Goal: Find specific page/section: Find specific page/section

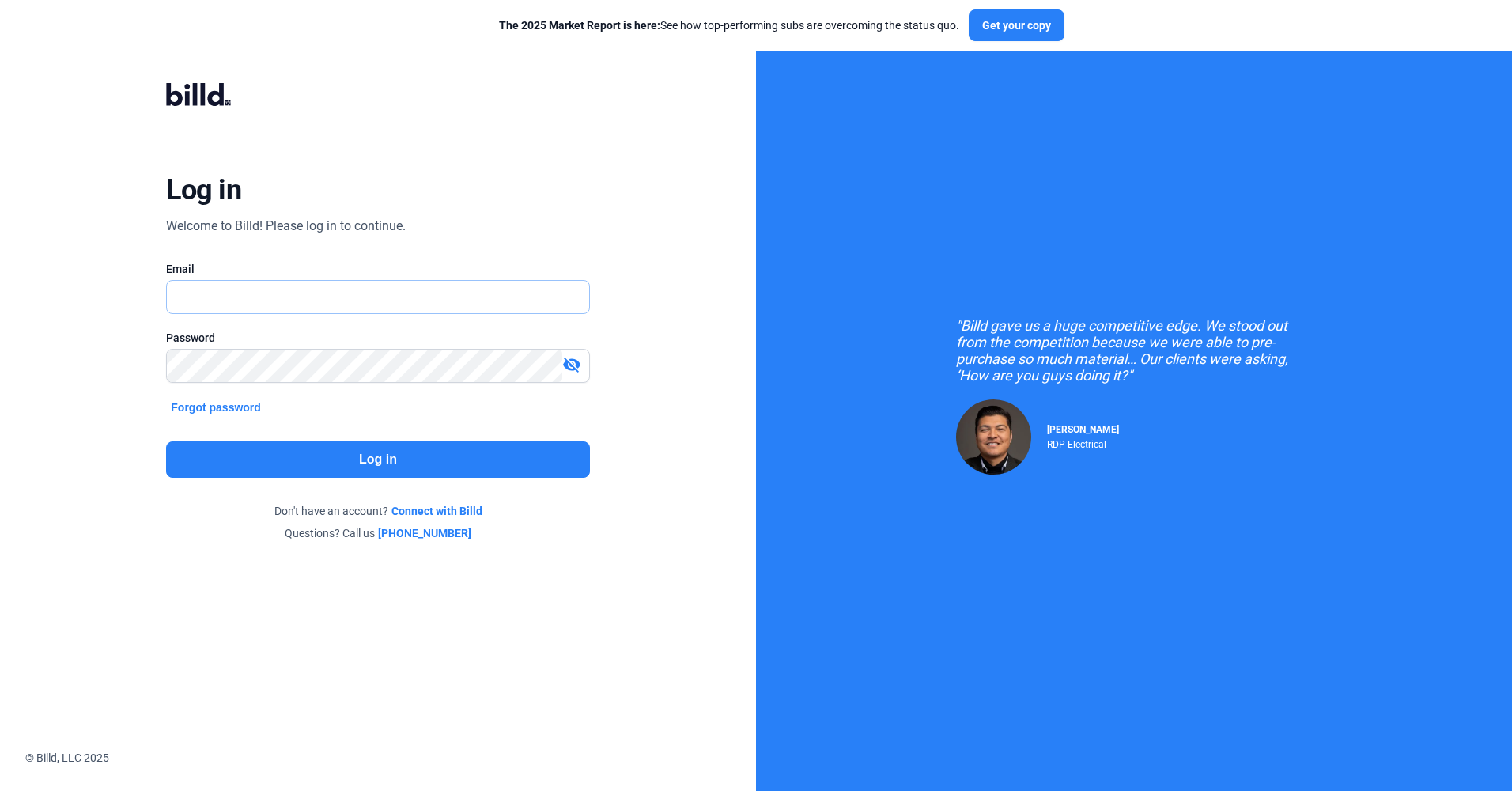
type input "[EMAIL_ADDRESS][DOMAIN_NAME]"
click at [352, 466] on button "Log in" at bounding box center [378, 460] width 423 height 37
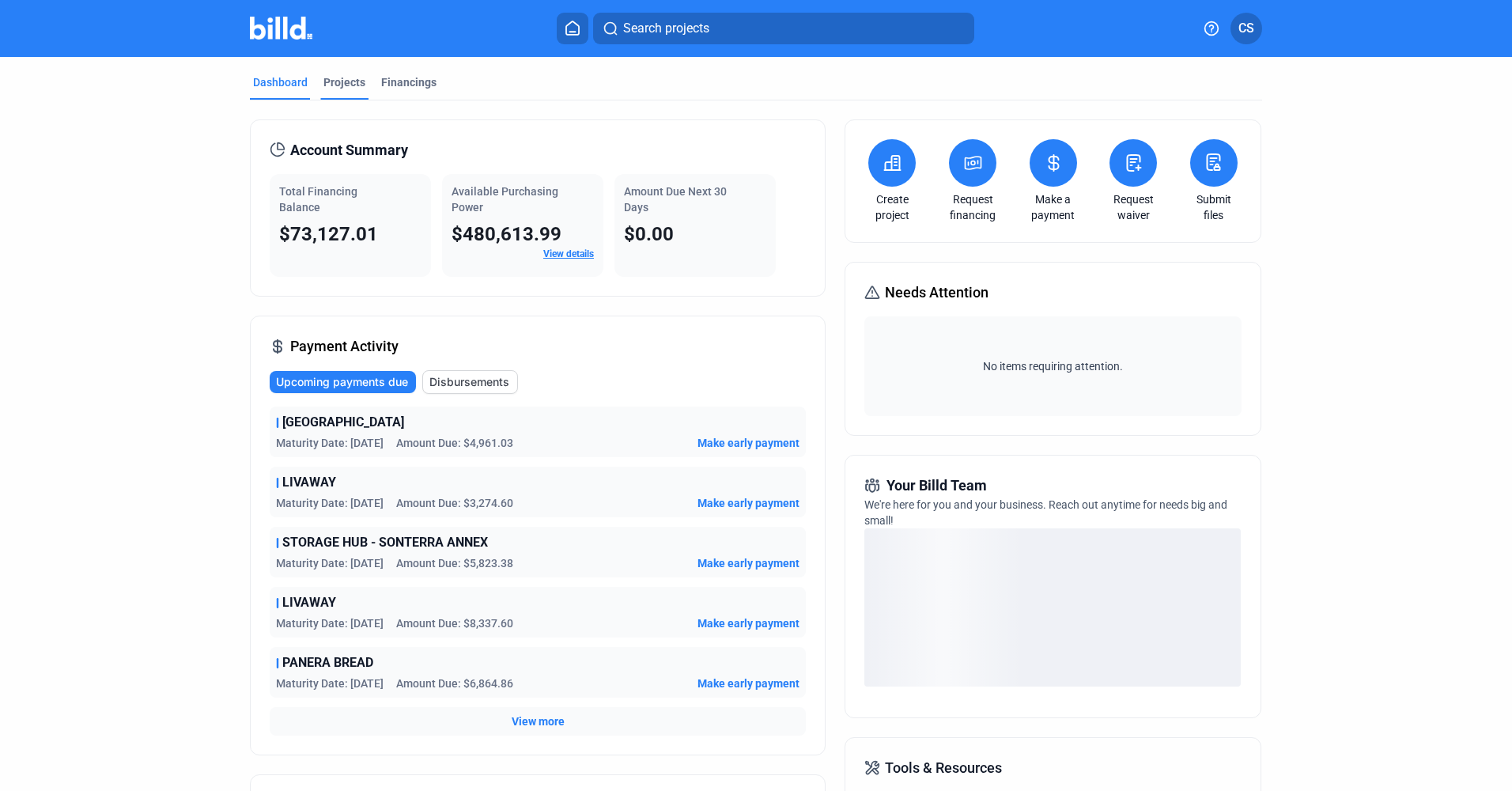
click at [331, 85] on div "Projects" at bounding box center [345, 82] width 42 height 16
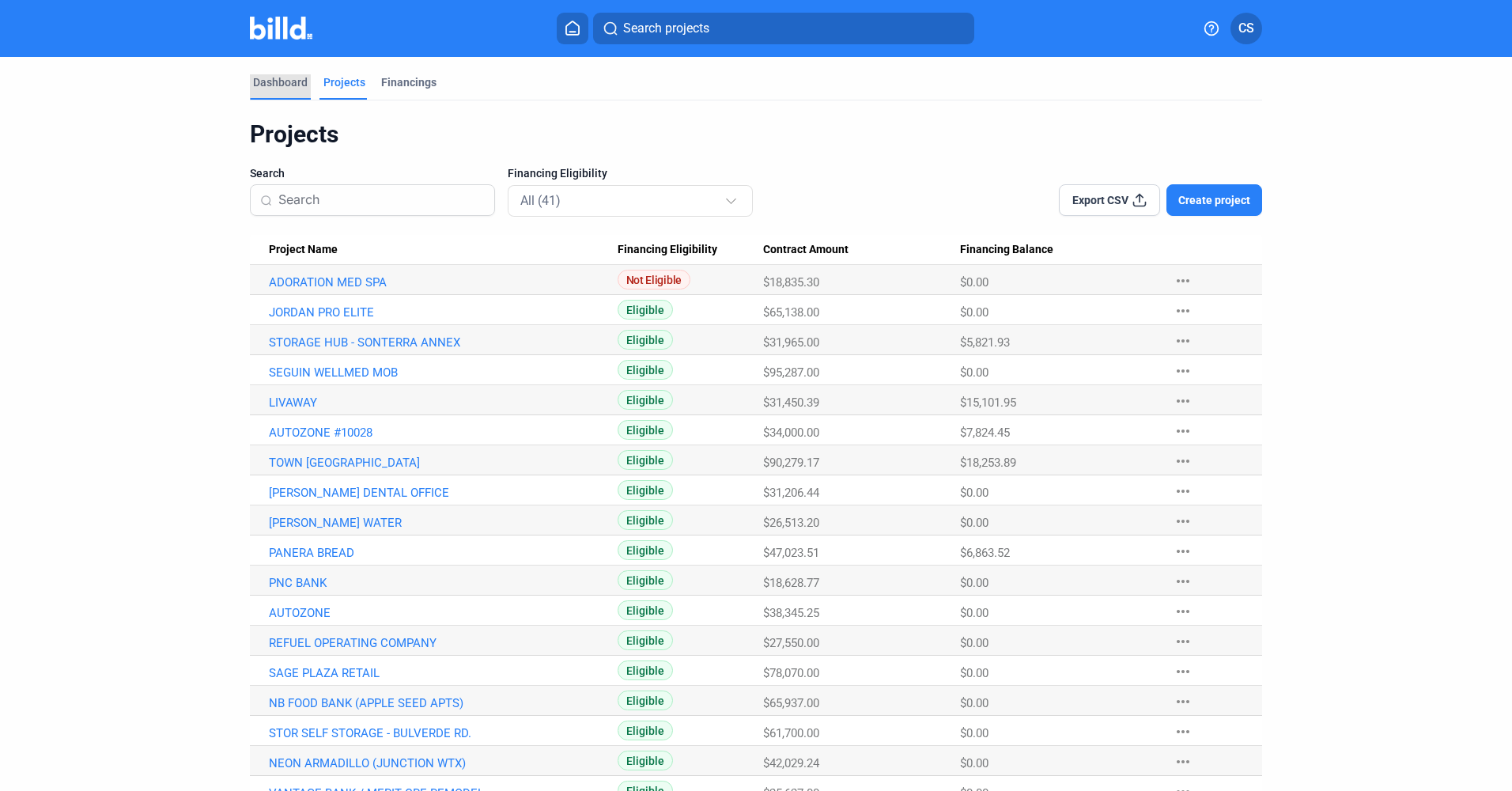
click at [290, 80] on div "Dashboard" at bounding box center [280, 82] width 55 height 16
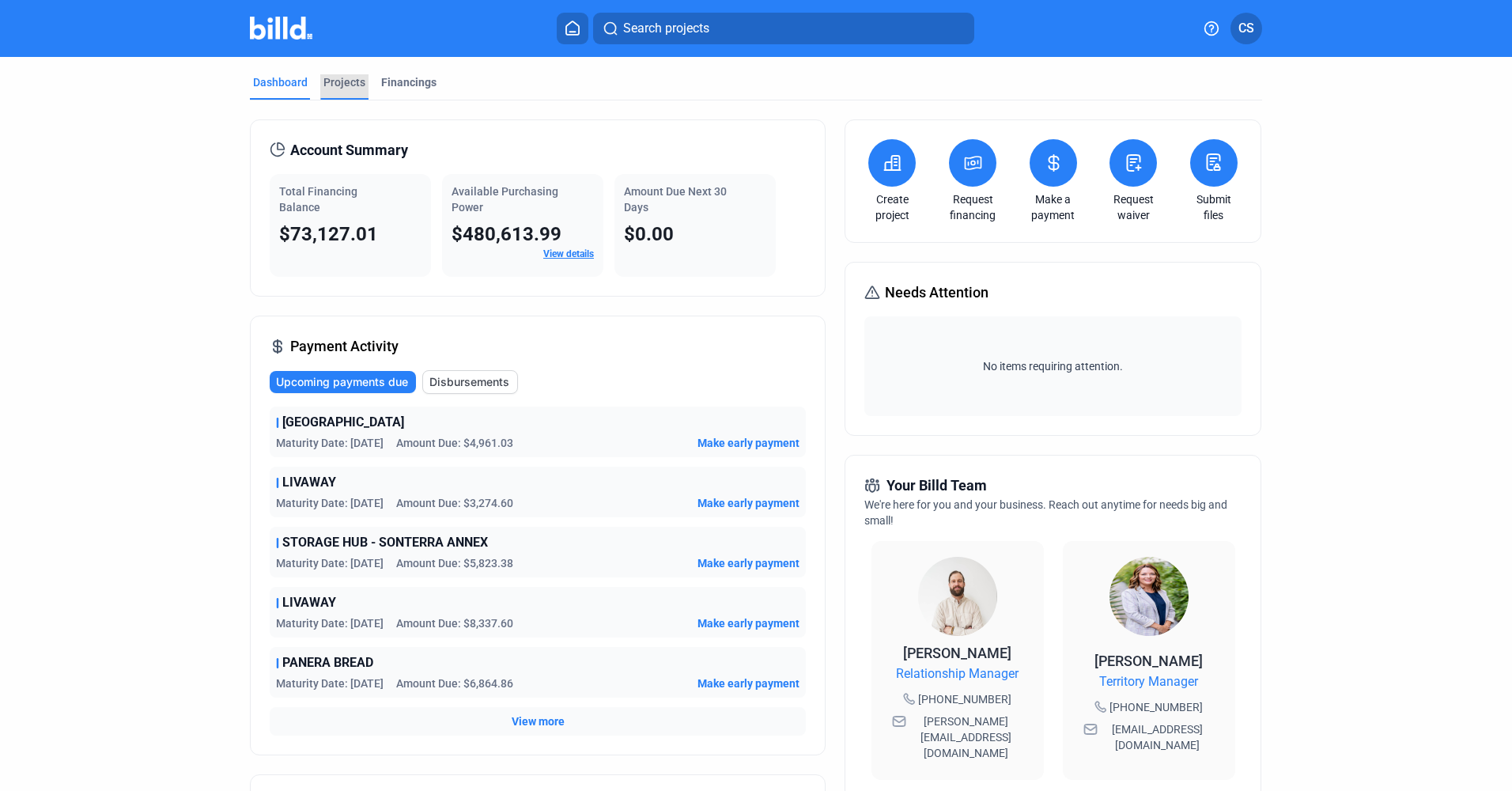
click at [350, 82] on div "Projects" at bounding box center [345, 82] width 42 height 16
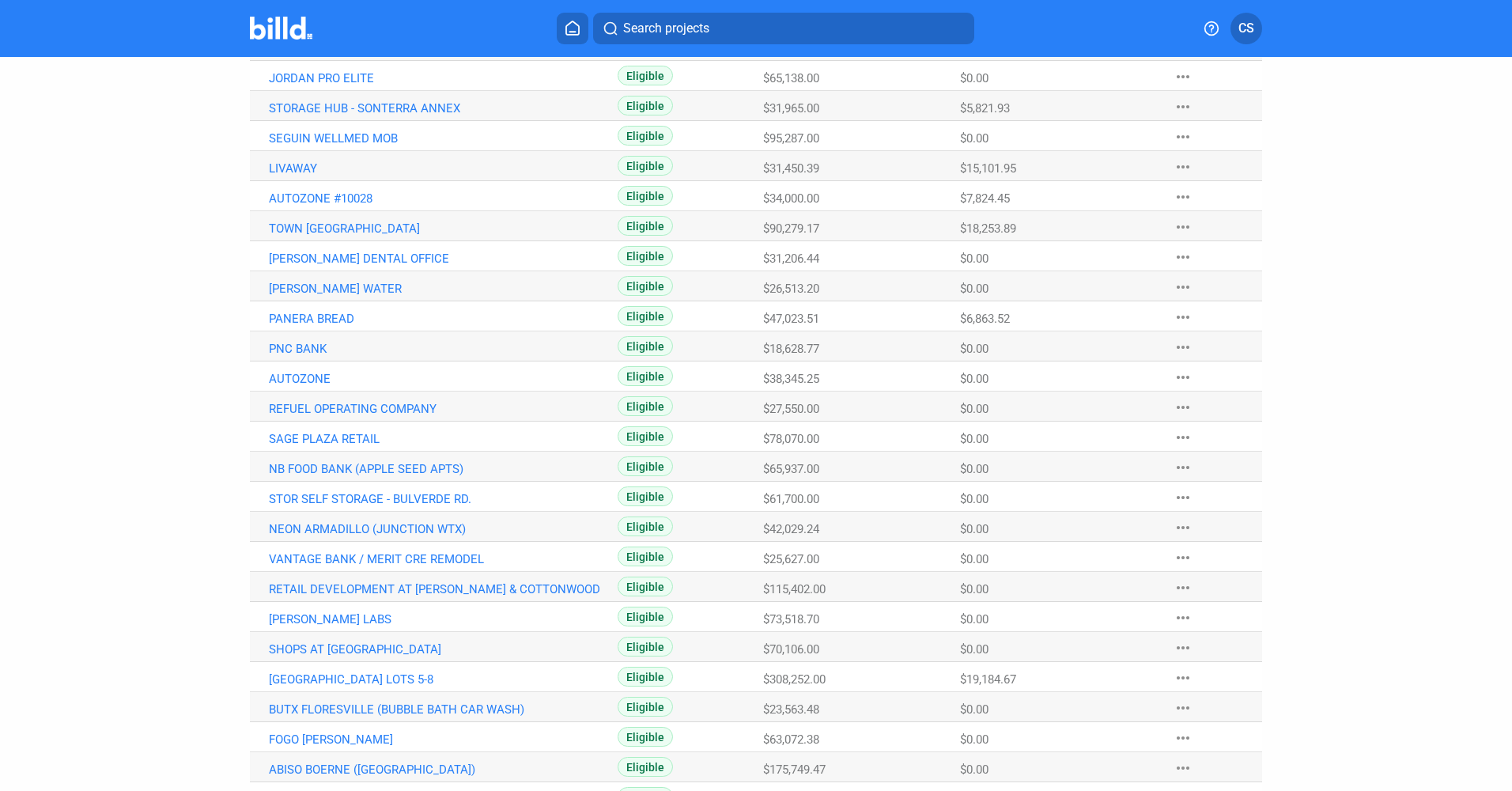
scroll to position [203, 0]
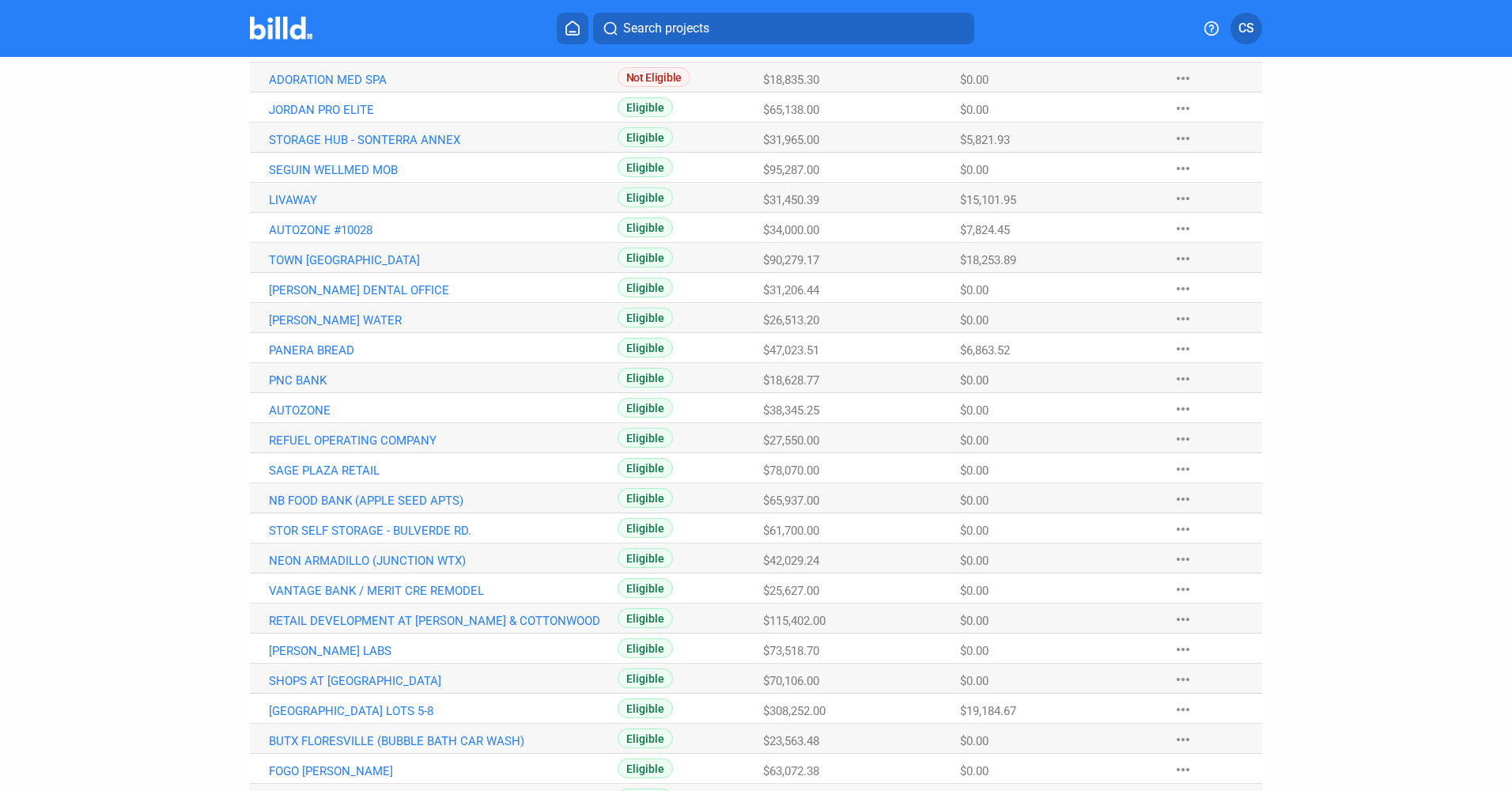
drag, startPoint x: 1022, startPoint y: 349, endPoint x: 944, endPoint y: 345, distance: 78.1
click at [944, 345] on tr "PANERA BREAD Eligible $47,023.51 $6,863.52 more_horiz" at bounding box center [756, 347] width 1013 height 30
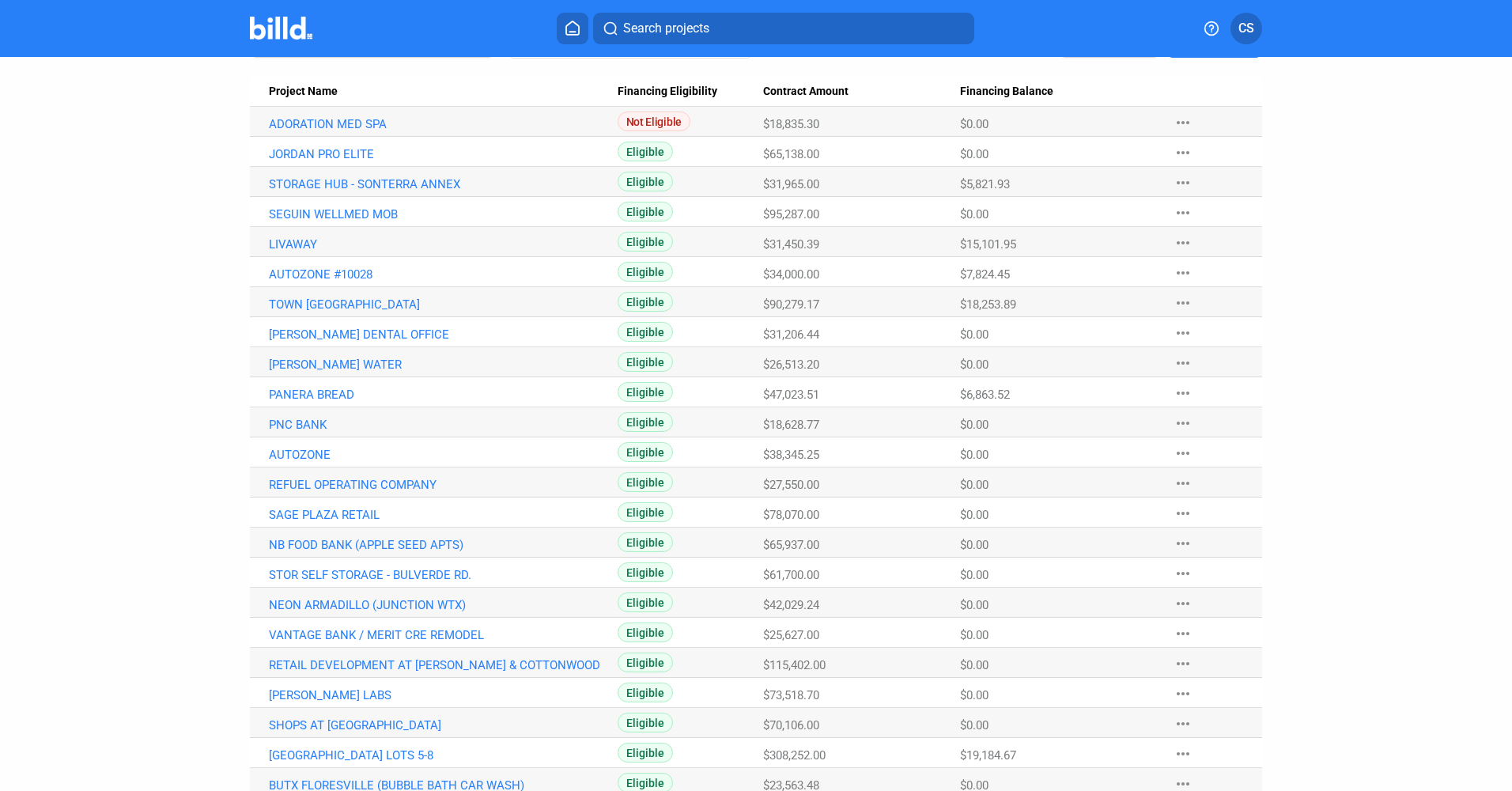
scroll to position [124, 0]
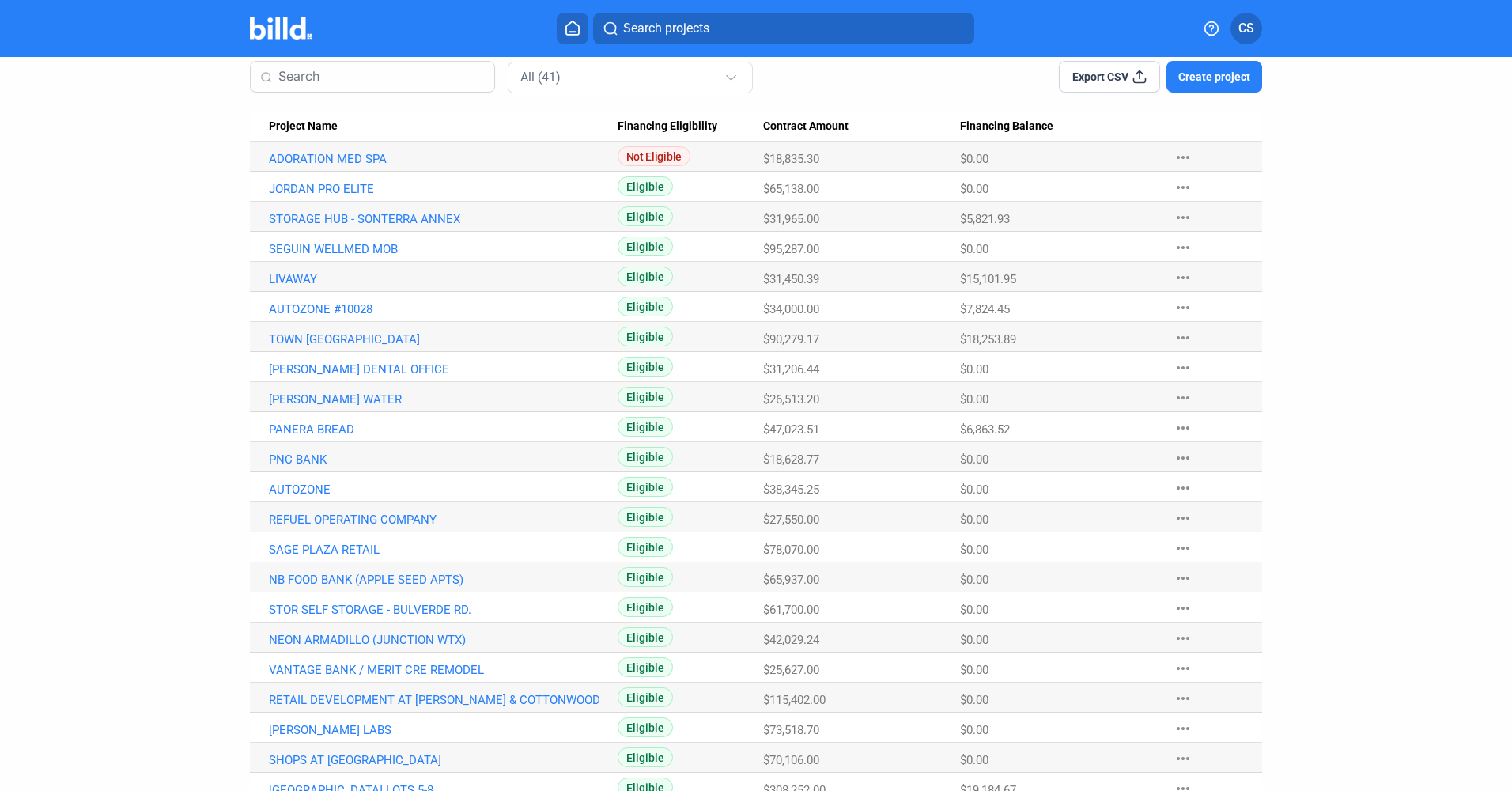
click at [1056, 423] on div "$6,863.52" at bounding box center [1059, 430] width 198 height 15
